Goal: Task Accomplishment & Management: Complete application form

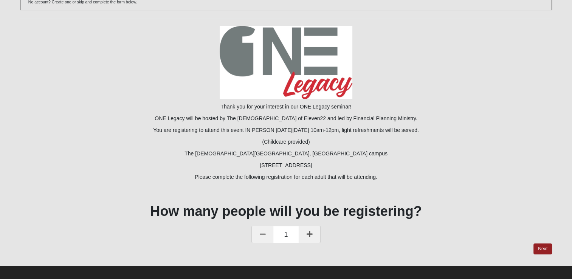
scroll to position [66, 0]
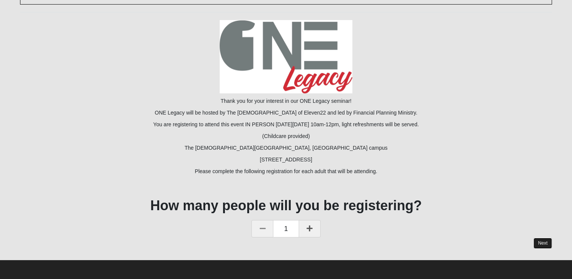
click at [538, 244] on link "Next" at bounding box center [543, 243] width 19 height 11
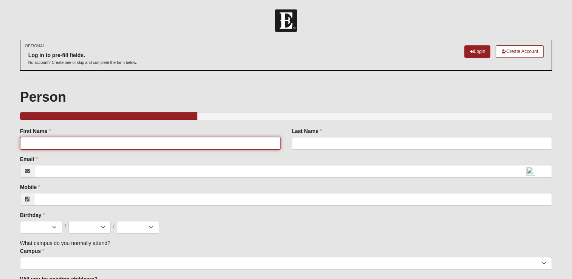
click at [30, 145] on input "First Name" at bounding box center [150, 143] width 261 height 13
type input "[PERSON_NAME]"
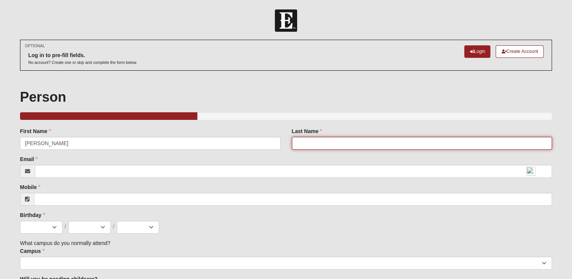
type input "[PERSON_NAME]"
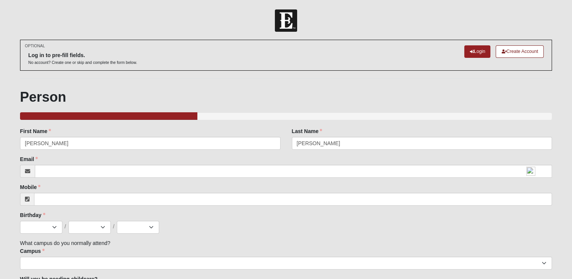
type input "[EMAIL_ADDRESS][DOMAIN_NAME]"
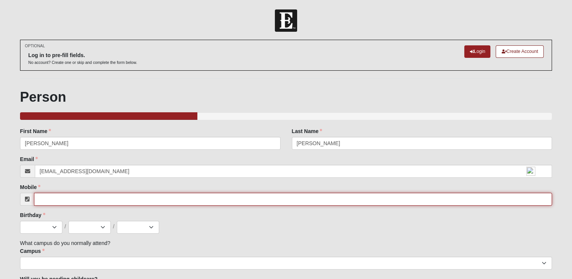
type input "[PHONE_NUMBER]"
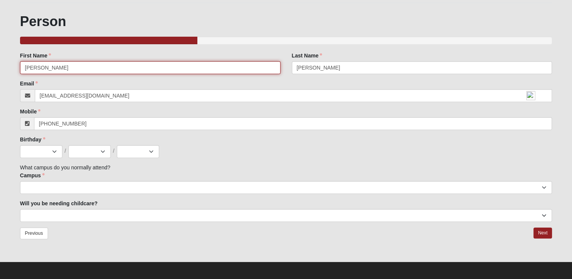
scroll to position [77, 0]
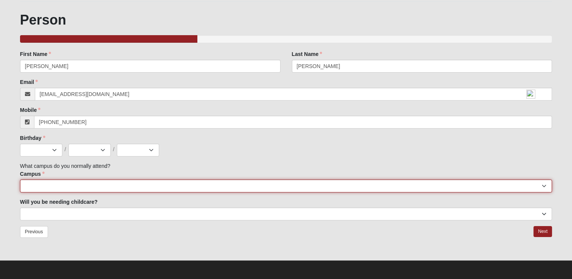
click at [29, 188] on select "[GEOGRAPHIC_DATA] [GEOGRAPHIC_DATA] (Coming Soon) Eleven22 Online [PERSON_NAME]…" at bounding box center [286, 186] width 532 height 13
select select "3"
click at [20, 180] on select "[GEOGRAPHIC_DATA] [GEOGRAPHIC_DATA] (Coming Soon) Eleven22 Online [PERSON_NAME]…" at bounding box center [286, 186] width 532 height 13
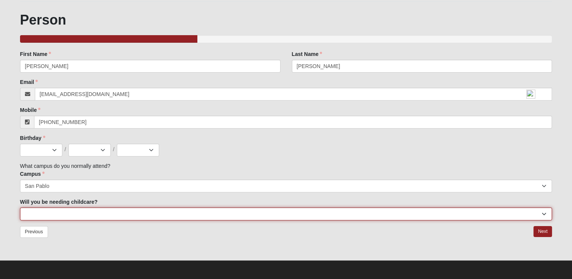
click at [37, 211] on select "No Yes" at bounding box center [286, 214] width 532 height 13
select select "No"
click at [20, 208] on select "No Yes" at bounding box center [286, 214] width 532 height 13
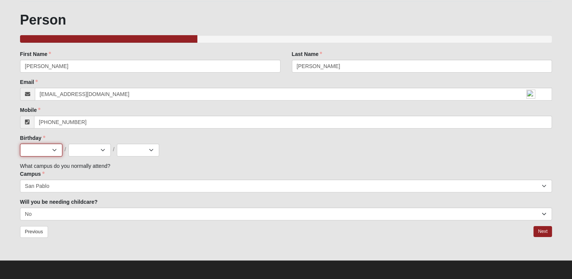
click at [44, 150] on select "Jan Feb Mar Apr May Jun [DATE] Aug Sep Oct Nov Dec" at bounding box center [41, 150] width 42 height 13
select select "2"
click at [20, 144] on select "Jan Feb Mar Apr May Jun [DATE] Aug Sep Oct Nov Dec" at bounding box center [41, 150] width 42 height 13
click at [101, 149] on select "1 2 3 4 5 6 7 8 9 10 11 12 13 14 15 16 17 18 19 20 21 22 23 24 25 26 27 28 29 3…" at bounding box center [89, 150] width 42 height 13
select select "12"
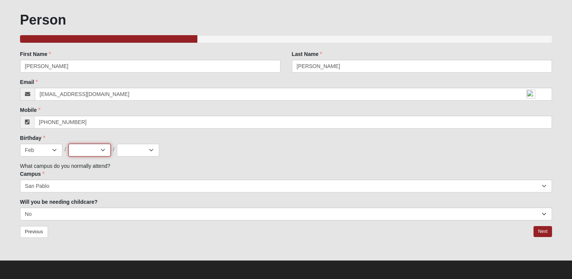
click at [68, 144] on select "1 2 3 4 5 6 7 8 9 10 11 12 13 14 15 16 17 18 19 20 21 22 23 24 25 26 27 28 29 3…" at bounding box center [89, 150] width 42 height 13
click at [131, 161] on div "Family Member to Register First Name [PERSON_NAME] First Name is required. Last…" at bounding box center [286, 135] width 532 height 170
click at [542, 231] on link "Next" at bounding box center [543, 231] width 19 height 11
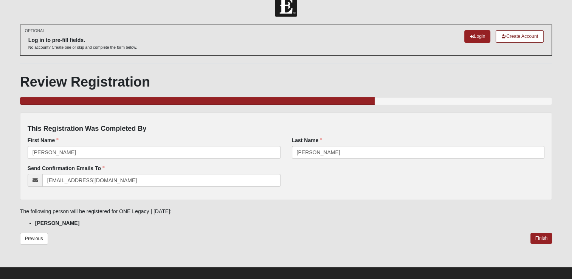
scroll to position [22, 0]
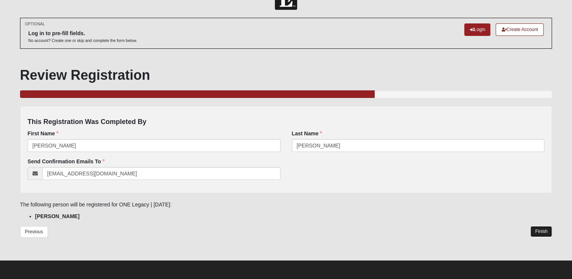
click at [540, 228] on link "Finish" at bounding box center [542, 231] width 22 height 11
